Goal: Navigation & Orientation: Find specific page/section

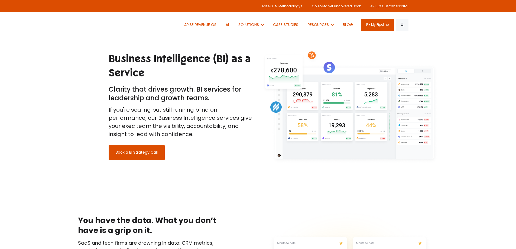
click at [42, 135] on div "Business Intelligence (BI) as a Service Clarity that drives growth. BI services…" at bounding box center [258, 94] width 516 height 172
click at [199, 24] on link "ARISE REVENUE OS" at bounding box center [200, 24] width 40 height 25
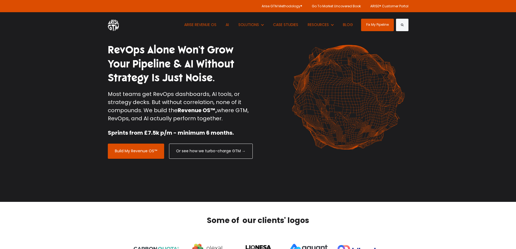
click at [110, 25] on img at bounding box center [113, 25] width 11 height 12
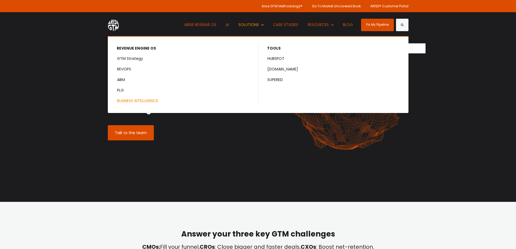
click at [145, 99] on link "BUSINESS INTELLIGENCE" at bounding box center [183, 101] width 150 height 10
